Goal: Find specific page/section: Find specific page/section

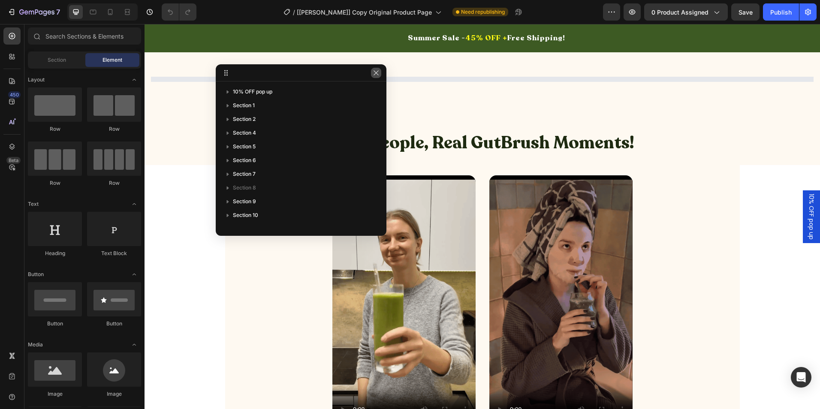
click at [373, 72] on icon "button" at bounding box center [376, 72] width 7 height 7
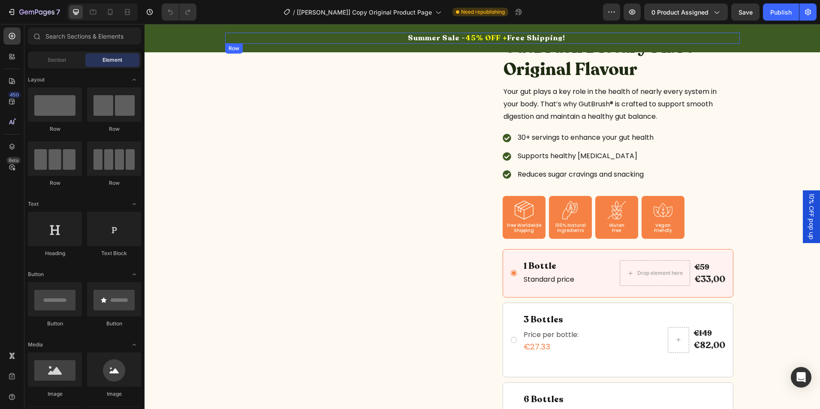
scroll to position [129, 0]
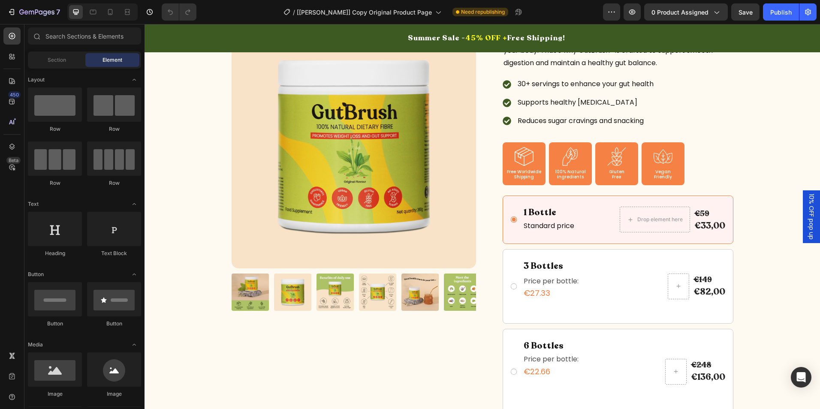
click at [560, 9] on div "/ [Ethan GemPages] Copy Original Product Page Need republishing" at bounding box center [403, 11] width 400 height 17
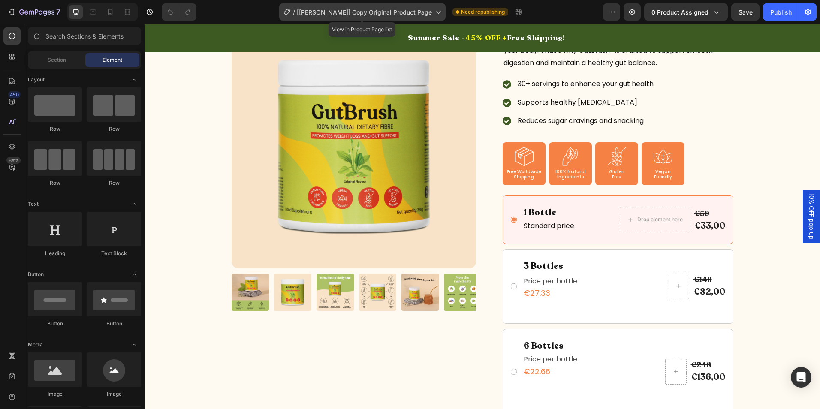
click at [381, 9] on span "[Ethan GemPages] Copy Original Product Page" at bounding box center [364, 12] width 135 height 9
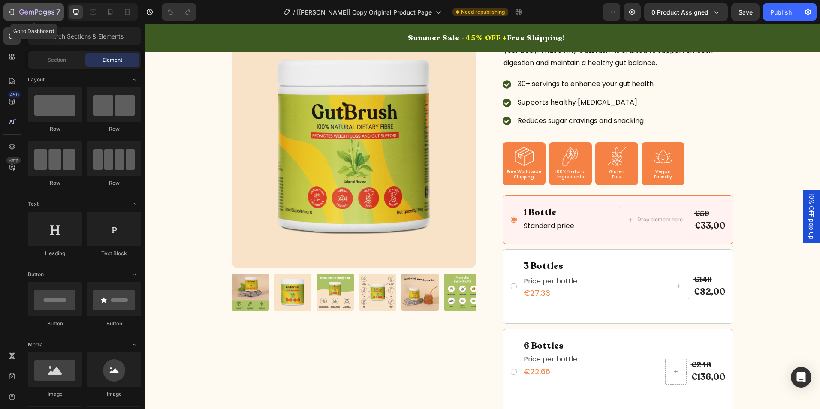
click at [38, 9] on icon "button" at bounding box center [36, 12] width 35 height 7
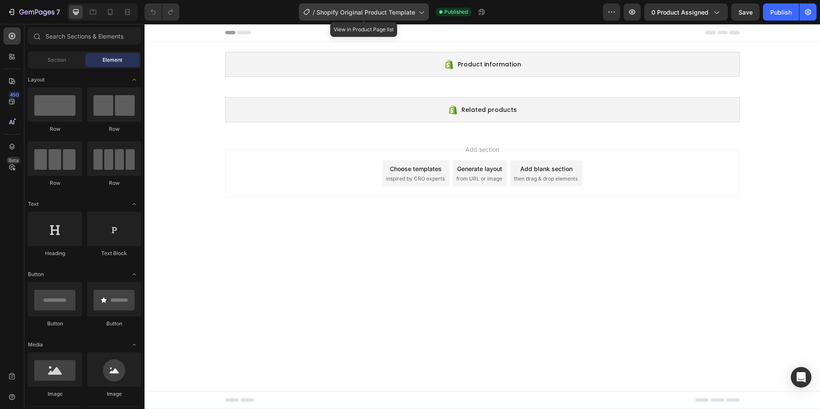
click at [379, 10] on span "Shopify Original Product Template" at bounding box center [365, 12] width 99 height 9
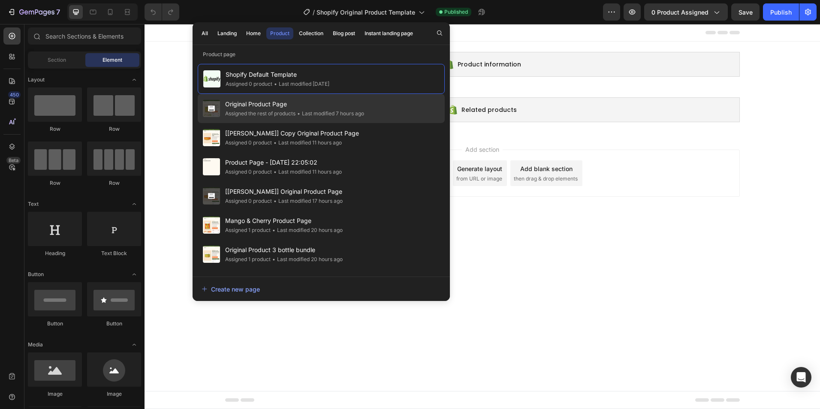
click at [309, 103] on span "Original Product Page" at bounding box center [294, 104] width 139 height 10
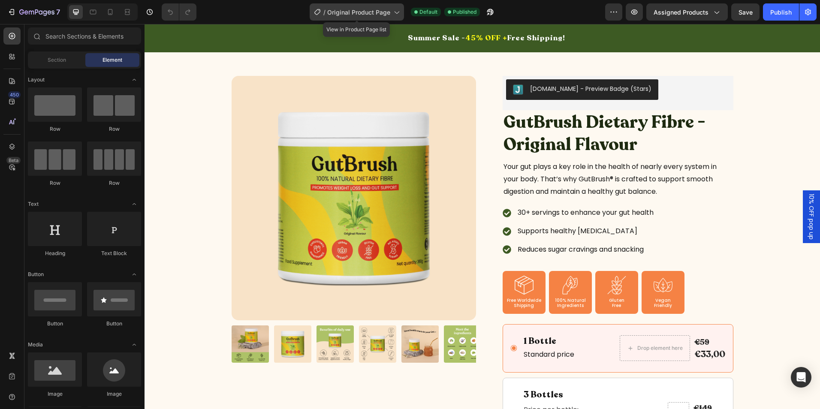
click at [356, 15] on span "Original Product Page" at bounding box center [358, 12] width 63 height 9
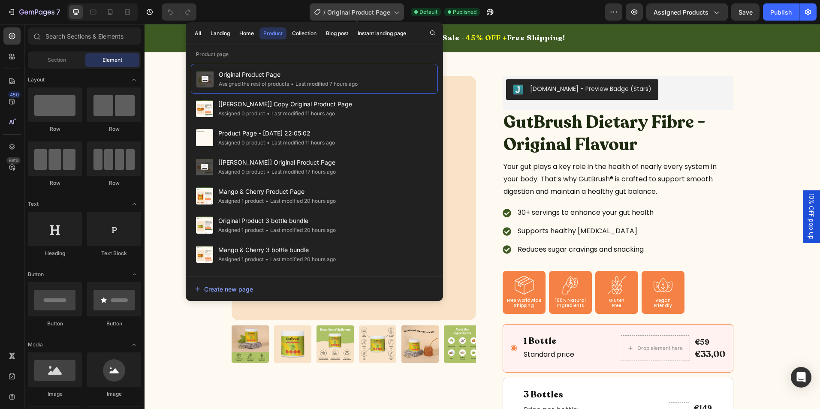
click at [360, 12] on span "Original Product Page" at bounding box center [358, 12] width 63 height 9
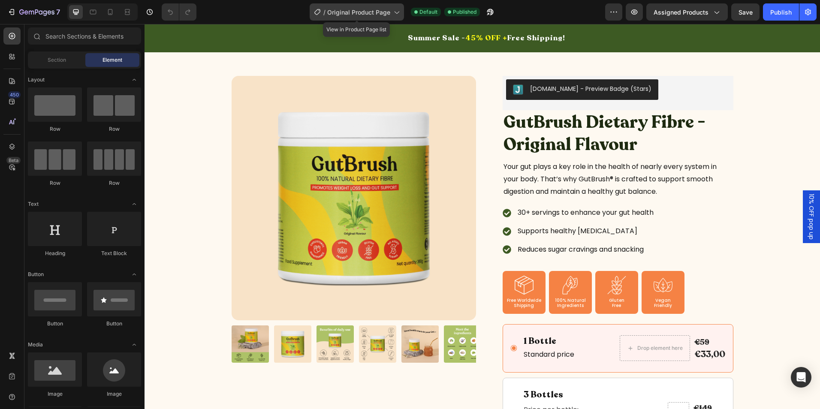
click at [364, 12] on span "Original Product Page" at bounding box center [358, 12] width 63 height 9
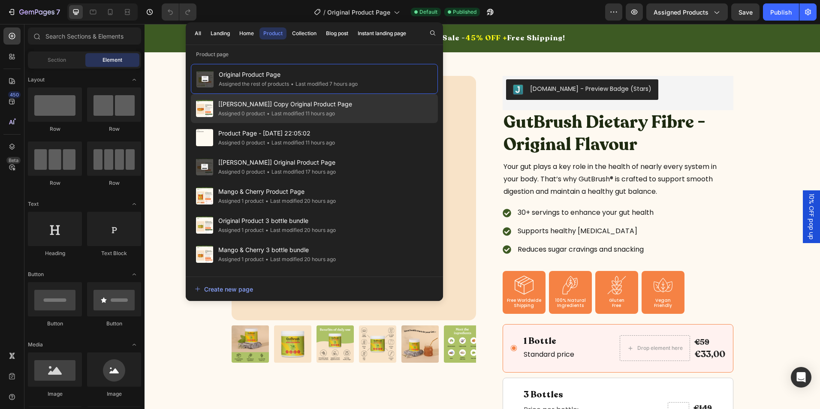
click at [275, 111] on div "• Last modified 11 hours ago" at bounding box center [300, 113] width 70 height 9
